Goal: Task Accomplishment & Management: Manage account settings

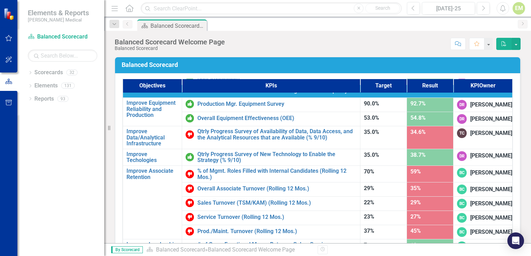
scroll to position [417, 0]
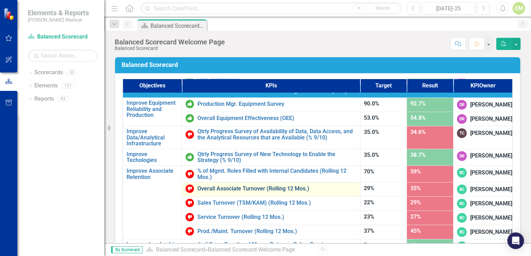
click at [220, 186] on link "Overall Associate Turnover (Rolling 12 Mos.)" at bounding box center [276, 189] width 159 height 6
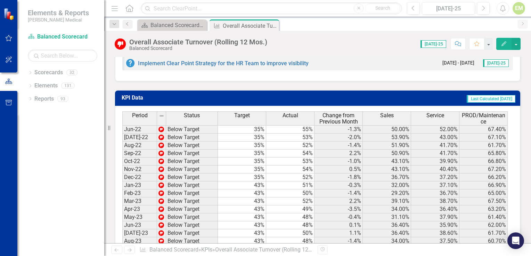
scroll to position [606, 0]
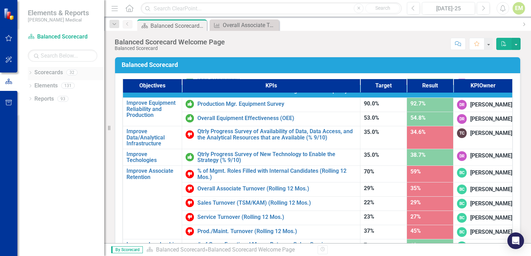
click at [49, 74] on link "Scorecards" at bounding box center [48, 73] width 28 height 8
click at [30, 70] on div "Dropdown Scorecards 32" at bounding box center [66, 73] width 76 height 13
click at [30, 73] on icon "Dropdown" at bounding box center [30, 74] width 5 height 4
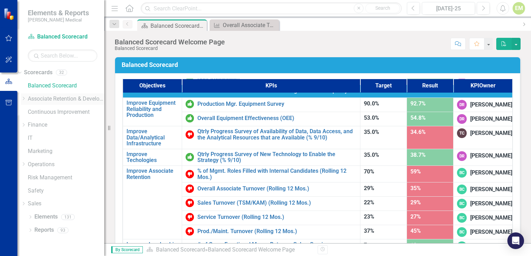
click at [26, 98] on icon "Dropdown" at bounding box center [23, 99] width 5 height 4
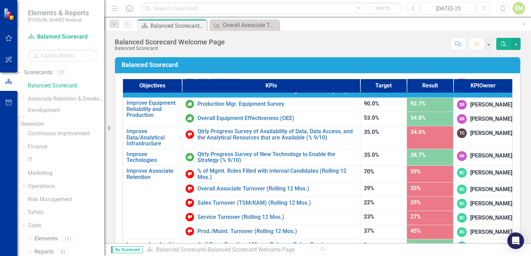
click at [26, 119] on icon "Dropdown" at bounding box center [23, 117] width 5 height 4
click at [73, 134] on link "[US_STATE] - HR" at bounding box center [66, 130] width 76 height 8
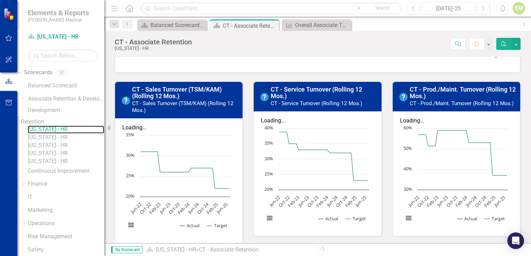
scroll to position [303, 0]
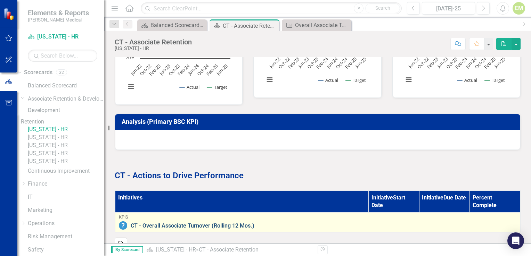
click at [233, 223] on link "CT - Overall Associate Turnover (Rolling 12 Mos.)" at bounding box center [324, 226] width 386 height 6
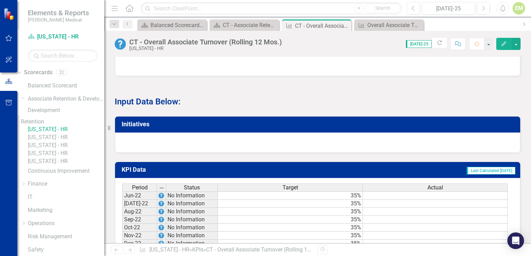
scroll to position [492, 0]
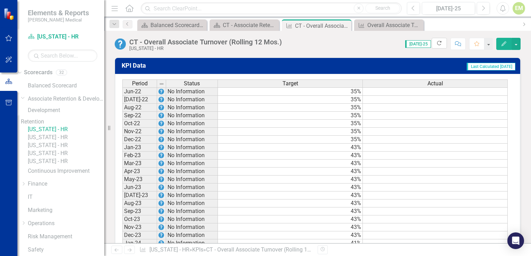
click at [438, 46] on icon "Refresh" at bounding box center [439, 43] width 6 height 5
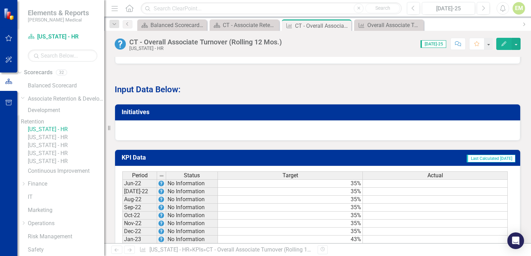
scroll to position [388, 0]
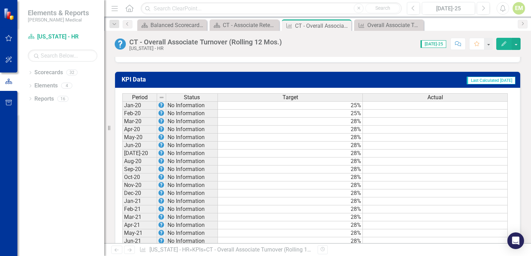
scroll to position [452, 0]
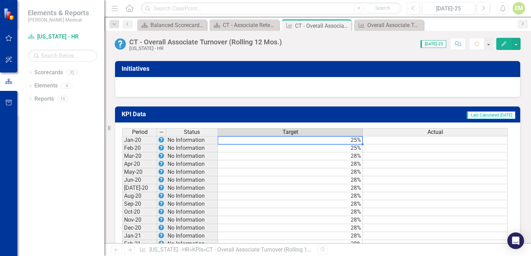
click at [238, 136] on td "25%" at bounding box center [290, 140] width 145 height 8
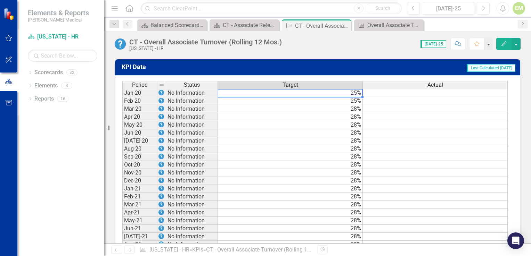
scroll to position [481, 0]
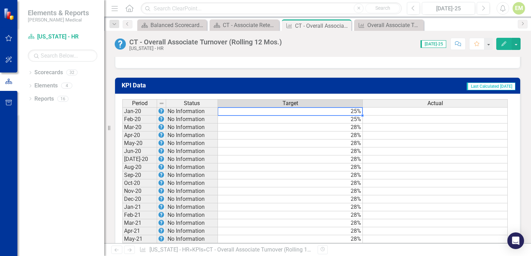
click at [381, 107] on td at bounding box center [435, 111] width 145 height 8
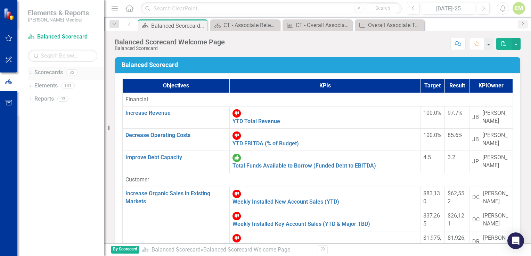
click at [31, 73] on icon "Dropdown" at bounding box center [30, 74] width 5 height 4
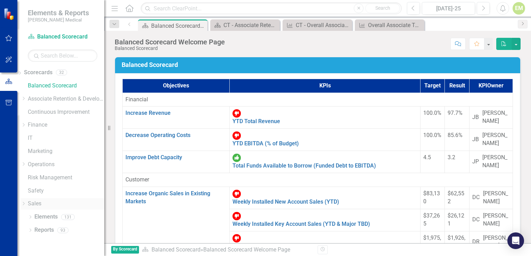
click at [28, 204] on div "Dropdown" at bounding box center [24, 204] width 7 height 6
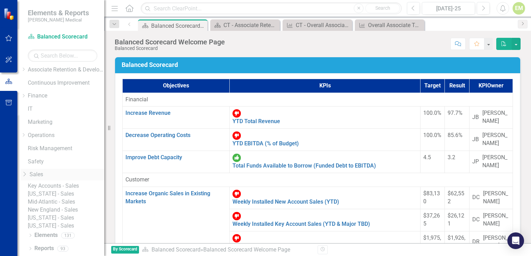
click at [28, 172] on icon "Dropdown" at bounding box center [24, 175] width 7 height 6
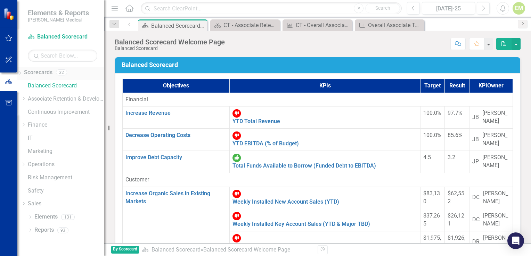
click at [22, 73] on div "Dropdown" at bounding box center [19, 74] width 5 height 8
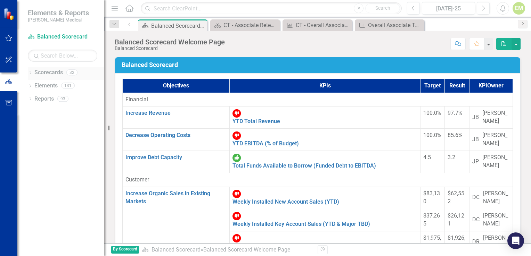
click at [31, 73] on icon "Dropdown" at bounding box center [30, 74] width 5 height 4
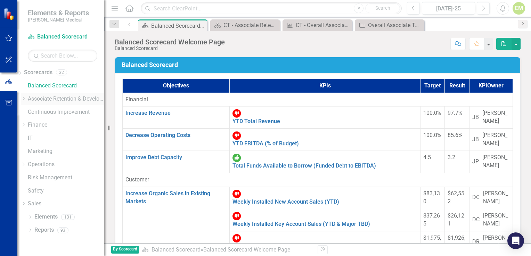
click at [26, 98] on icon "Dropdown" at bounding box center [23, 99] width 5 height 4
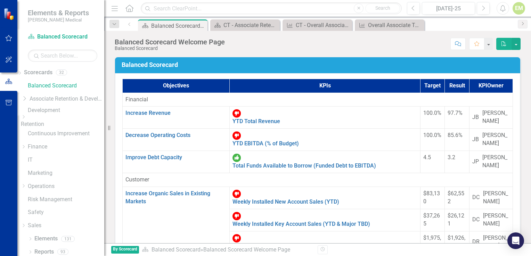
click at [25, 119] on icon at bounding box center [24, 116] width 2 height 3
click at [71, 138] on link "[US_STATE] - HR" at bounding box center [66, 134] width 76 height 8
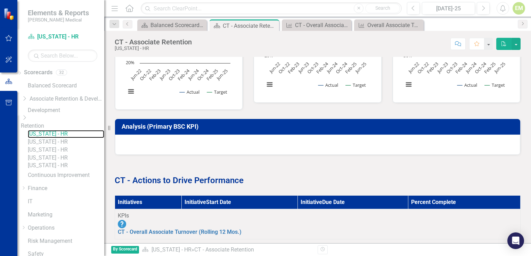
scroll to position [303, 0]
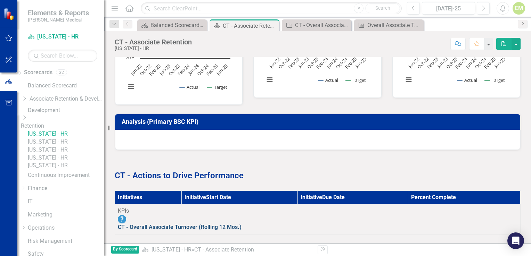
click at [186, 224] on link "CT - Overall Associate Turnover (Rolling 12 Mos.)" at bounding box center [180, 227] width 124 height 7
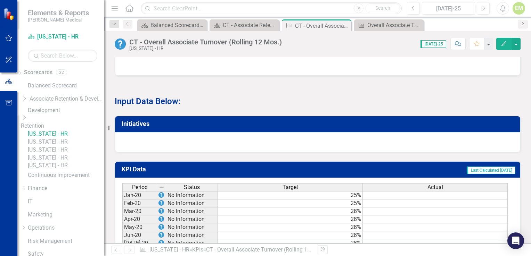
scroll to position [487, 0]
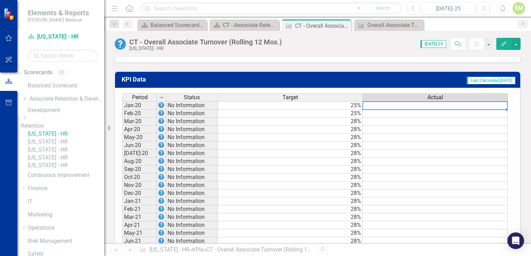
click at [396, 104] on td at bounding box center [435, 105] width 145 height 8
click at [399, 101] on td at bounding box center [435, 105] width 145 height 8
type textarea "46"
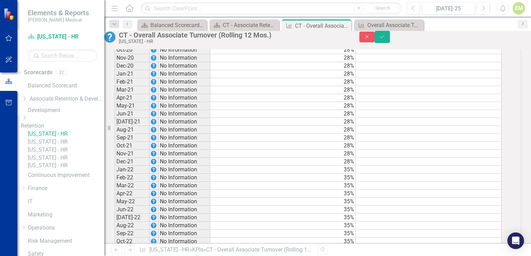
scroll to position [521, 0]
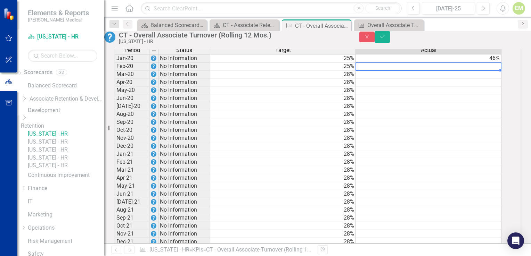
click at [439, 63] on td "46%" at bounding box center [429, 58] width 146 height 8
drag, startPoint x: 484, startPoint y: 66, endPoint x: 474, endPoint y: 54, distance: 15.6
click at [483, 63] on td "46%" at bounding box center [429, 58] width 146 height 8
drag, startPoint x: 470, startPoint y: 68, endPoint x: 468, endPoint y: 66, distance: 3.7
click at [470, 63] on td "46%" at bounding box center [429, 58] width 146 height 8
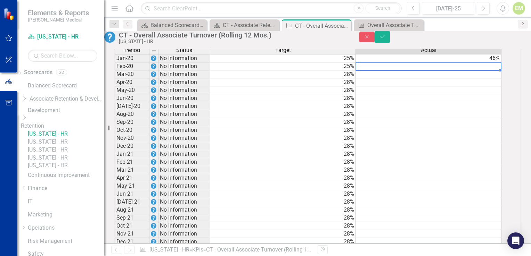
click at [478, 71] on td at bounding box center [429, 67] width 146 height 8
click at [480, 63] on td "46%" at bounding box center [429, 58] width 146 height 8
click at [429, 63] on td "46%" at bounding box center [429, 58] width 146 height 8
click at [422, 63] on td "46%" at bounding box center [429, 58] width 146 height 8
click at [419, 63] on td "46%" at bounding box center [429, 58] width 146 height 8
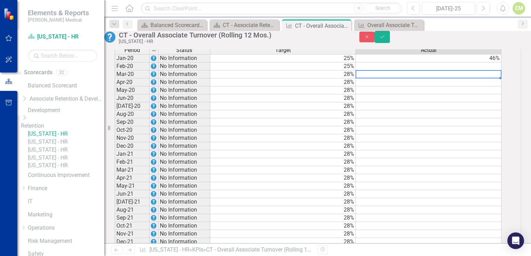
click at [442, 79] on td at bounding box center [429, 75] width 146 height 8
click at [457, 63] on td "46%" at bounding box center [429, 58] width 146 height 8
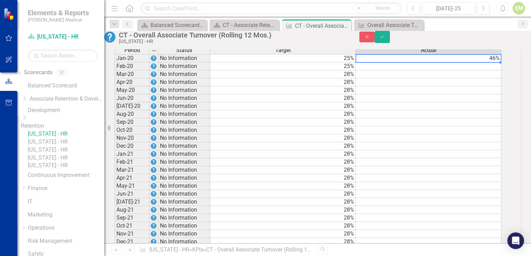
click at [436, 63] on td "46%" at bounding box center [429, 58] width 146 height 8
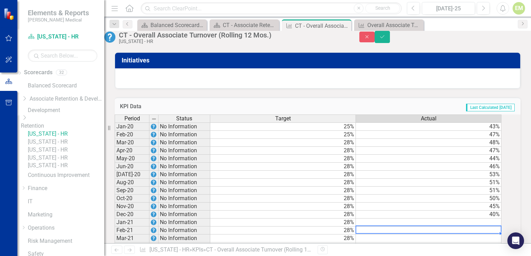
scroll to position [452, 0]
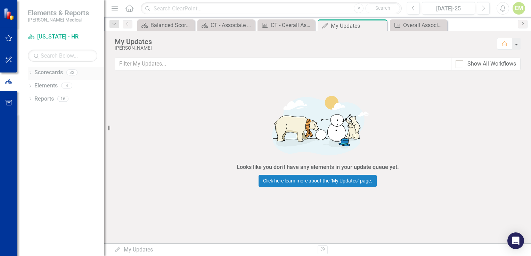
click at [30, 71] on div "Dropdown" at bounding box center [30, 74] width 5 height 6
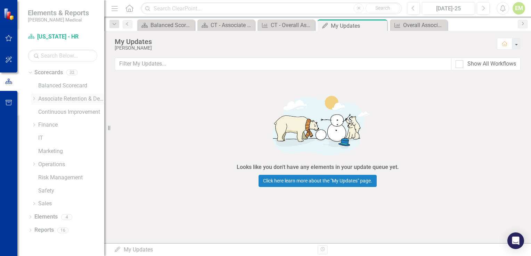
click at [35, 99] on icon "Dropdown" at bounding box center [33, 99] width 5 height 4
click at [40, 124] on icon "Dropdown" at bounding box center [40, 125] width 5 height 4
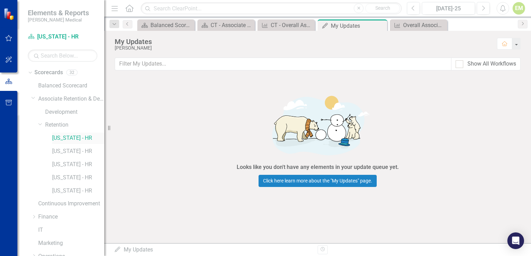
click at [70, 139] on link "[US_STATE] - HR" at bounding box center [78, 139] width 52 height 8
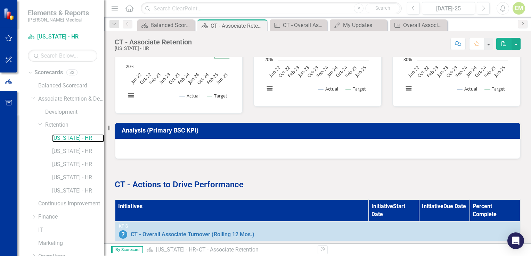
scroll to position [303, 0]
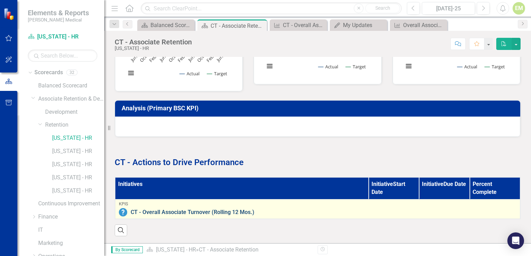
click at [214, 210] on link "CT - Overall Associate Turnover (Rolling 12 Mos.)" at bounding box center [324, 213] width 386 height 6
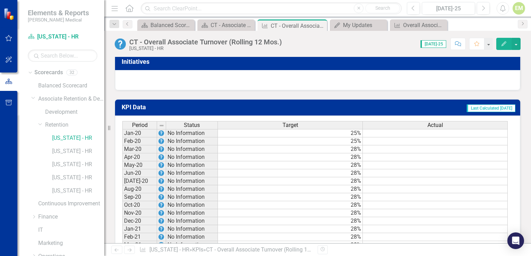
scroll to position [417, 0]
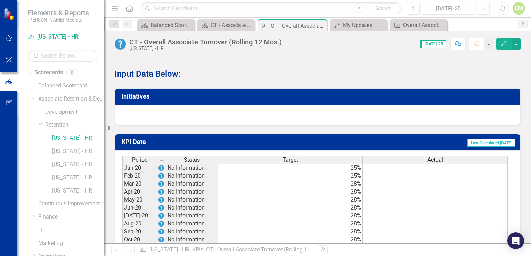
click at [416, 170] on td at bounding box center [435, 168] width 145 height 8
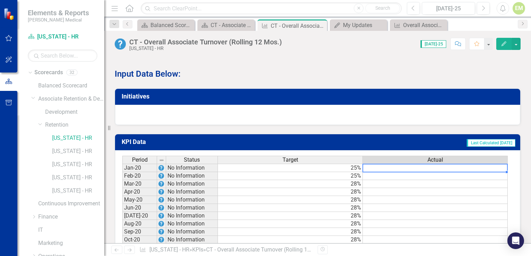
click at [412, 169] on td at bounding box center [435, 168] width 145 height 8
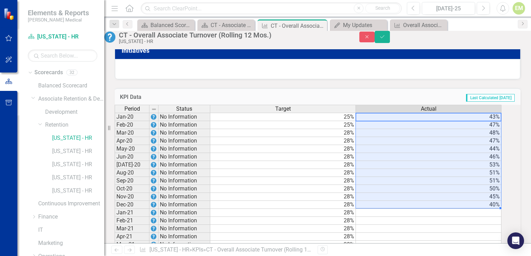
scroll to position [521, 0]
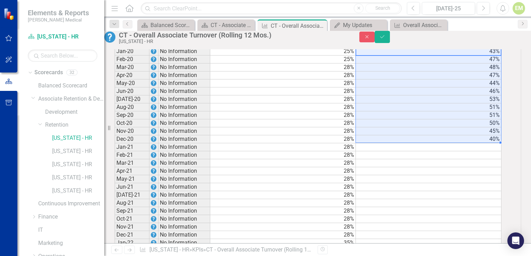
click at [411, 152] on td at bounding box center [429, 148] width 146 height 8
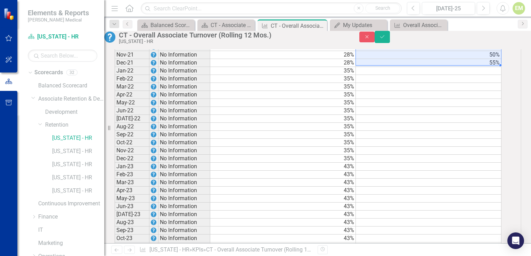
scroll to position [655, 0]
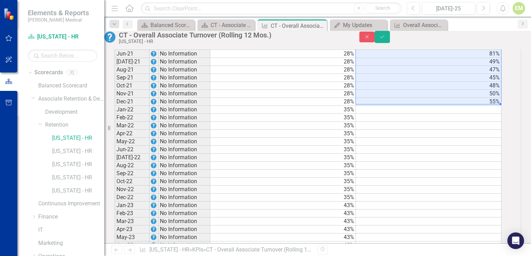
click at [401, 114] on td at bounding box center [429, 110] width 146 height 8
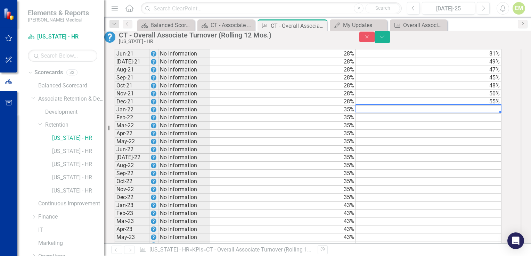
click at [450, 114] on td at bounding box center [429, 110] width 146 height 8
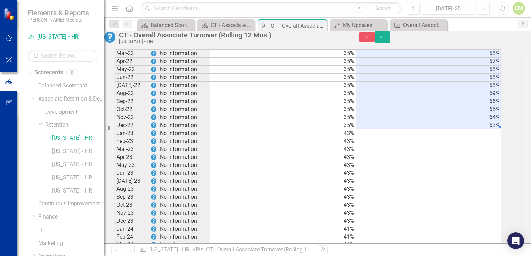
scroll to position [759, 0]
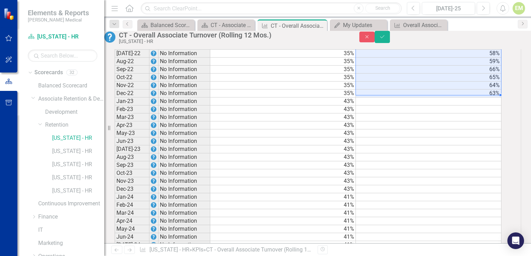
click at [404, 106] on td at bounding box center [429, 102] width 146 height 8
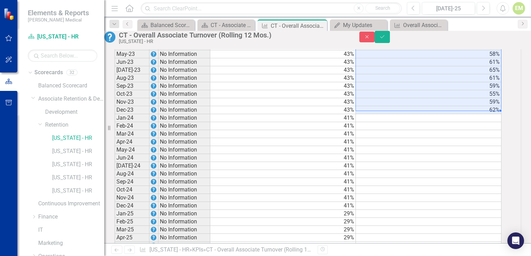
scroll to position [863, 0]
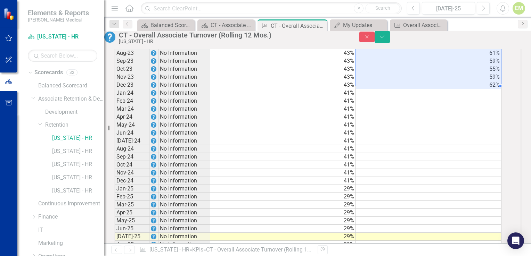
click at [427, 97] on td at bounding box center [429, 93] width 146 height 8
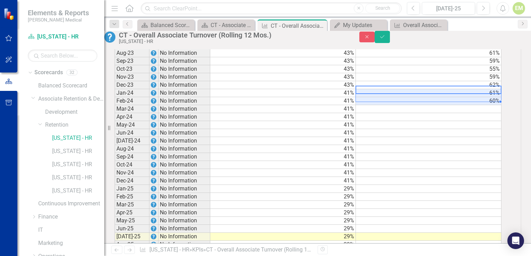
click at [411, 113] on td at bounding box center [429, 109] width 146 height 8
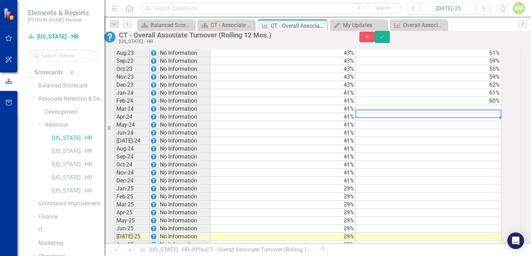
click at [411, 121] on td at bounding box center [429, 117] width 146 height 8
drag, startPoint x: 469, startPoint y: 133, endPoint x: 457, endPoint y: 125, distance: 14.7
click at [459, 121] on td at bounding box center [429, 117] width 146 height 8
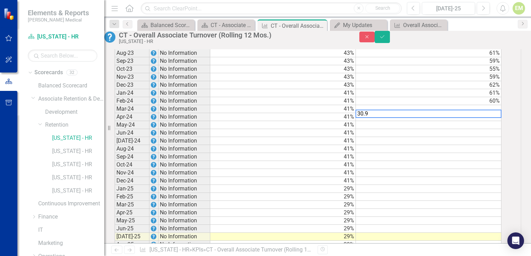
type textarea "30.9"
click at [473, 129] on td at bounding box center [429, 125] width 146 height 8
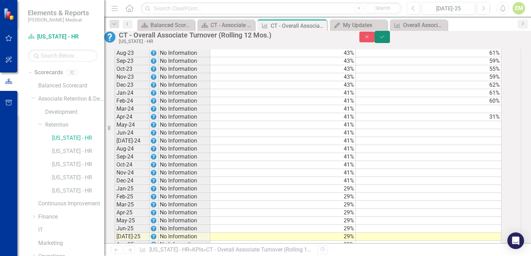
click at [390, 43] on button "Save" at bounding box center [382, 37] width 15 height 12
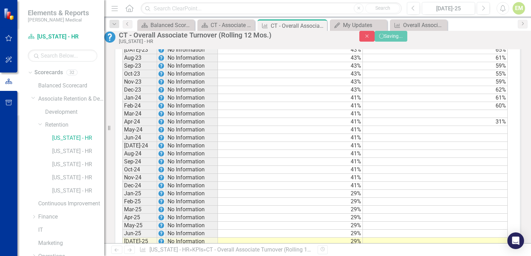
scroll to position [863, 0]
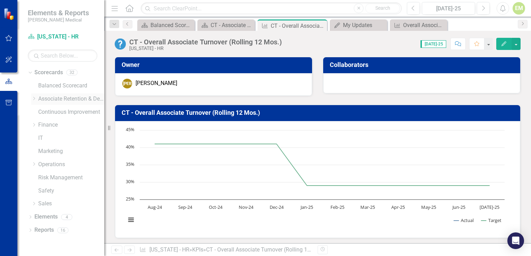
click at [35, 101] on div "Dropdown" at bounding box center [33, 99] width 5 height 6
click at [40, 125] on icon "Dropdown" at bounding box center [40, 125] width 5 height 4
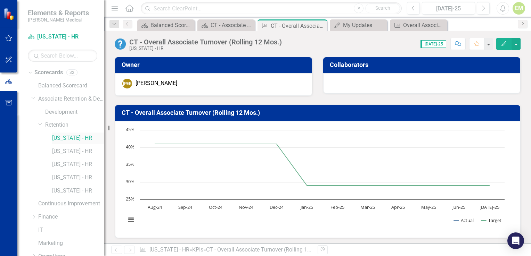
click at [61, 138] on link "[US_STATE] - HR" at bounding box center [78, 139] width 52 height 8
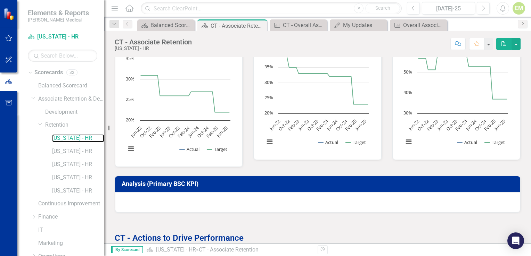
scroll to position [303, 0]
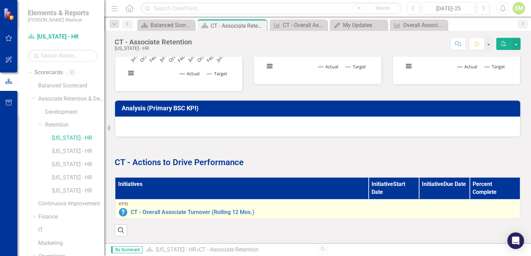
click at [280, 203] on div "KPIs CT - Overall Associate Turnover (Rolling 12 Mos.) Link Open Element" at bounding box center [318, 209] width 398 height 15
click at [223, 210] on link "CT - Overall Associate Turnover (Rolling 12 Mos.)" at bounding box center [324, 213] width 386 height 6
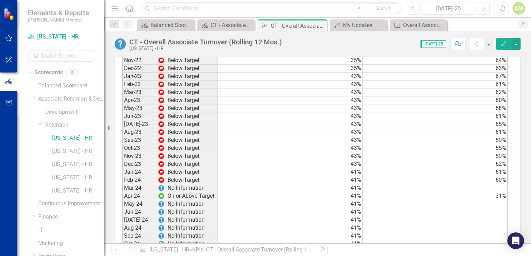
scroll to position [834, 0]
